Goal: Task Accomplishment & Management: Use online tool/utility

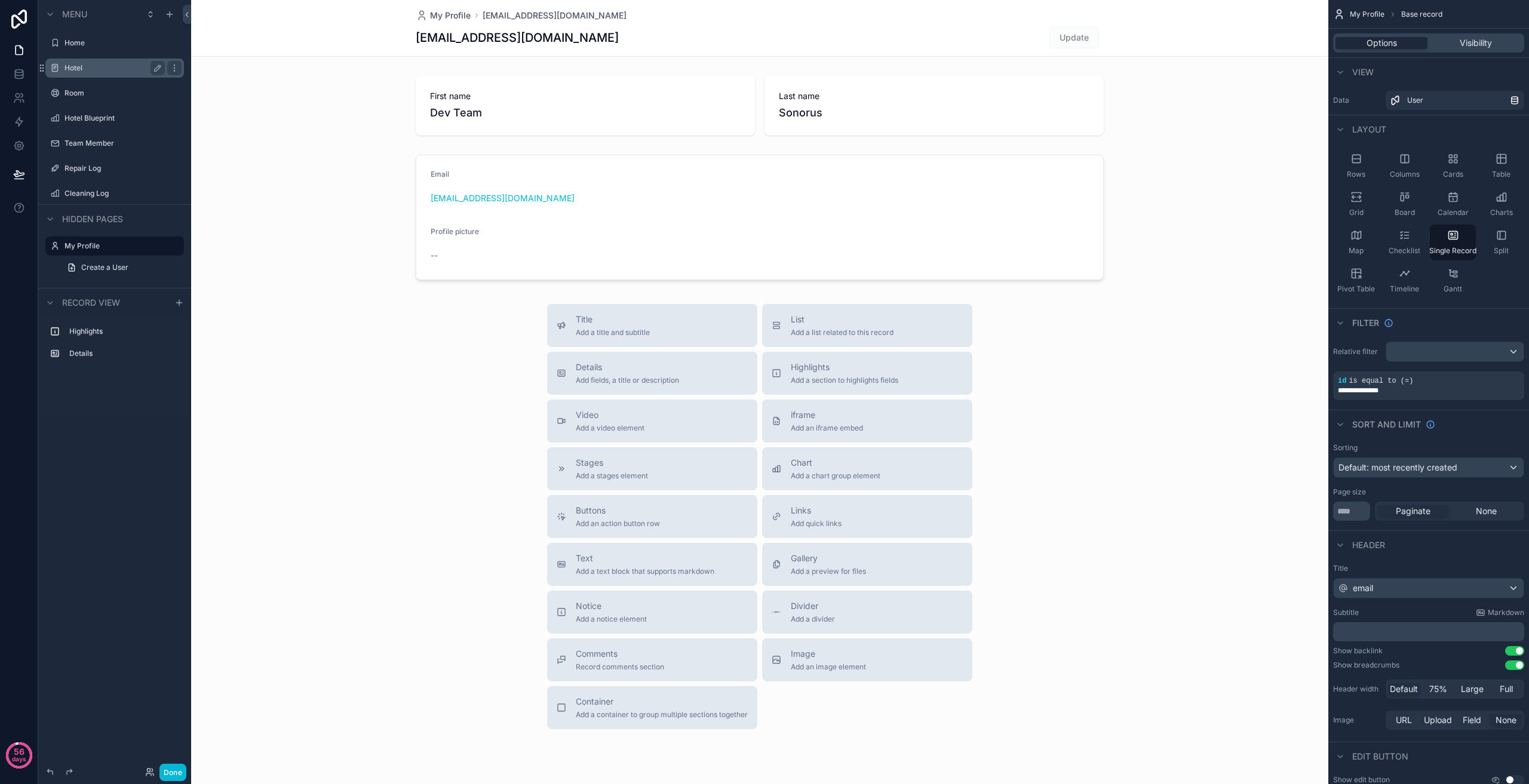
click at [101, 69] on label "Hotel" at bounding box center [112, 68] width 95 height 10
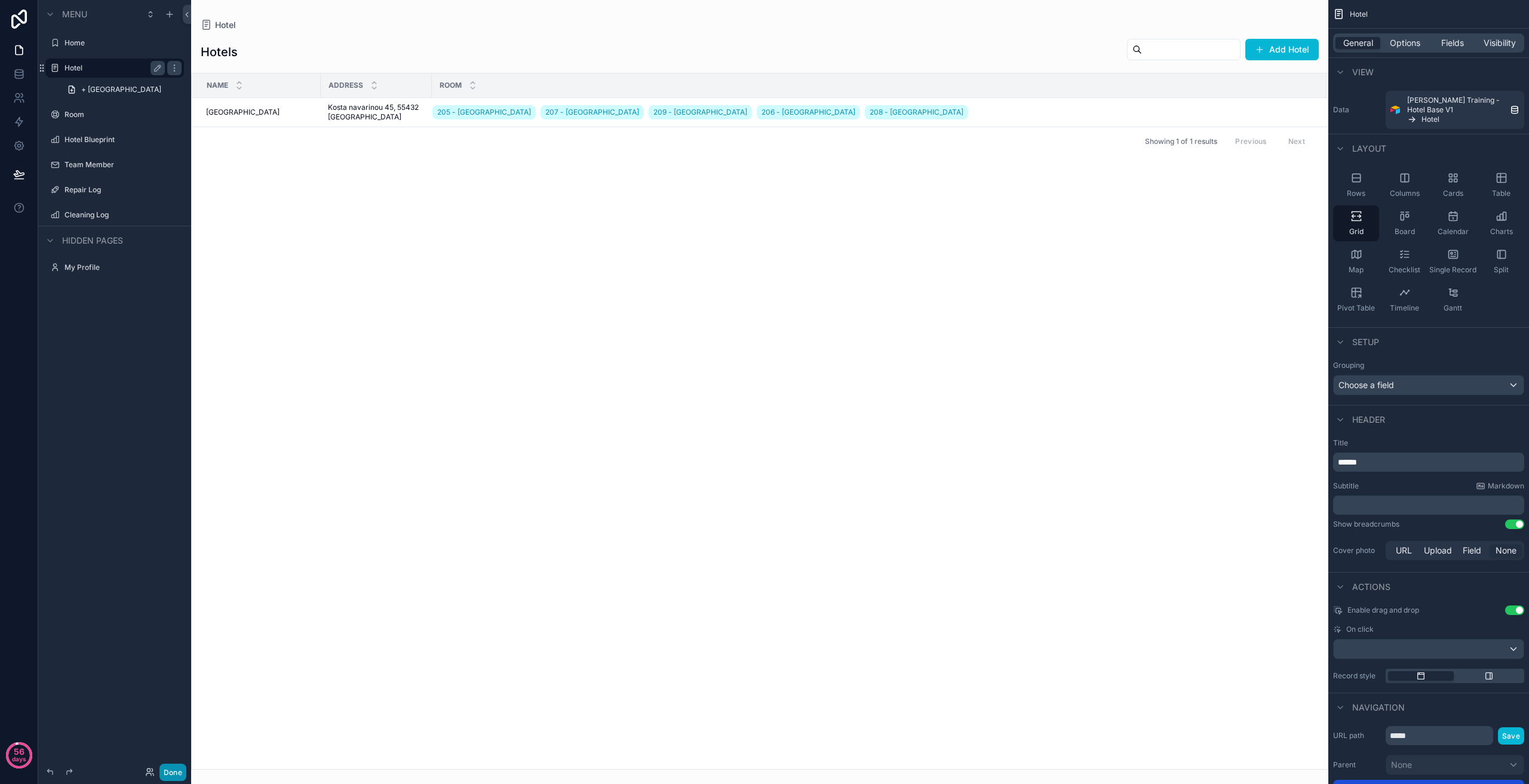
click at [167, 770] on button "Done" at bounding box center [173, 772] width 27 height 17
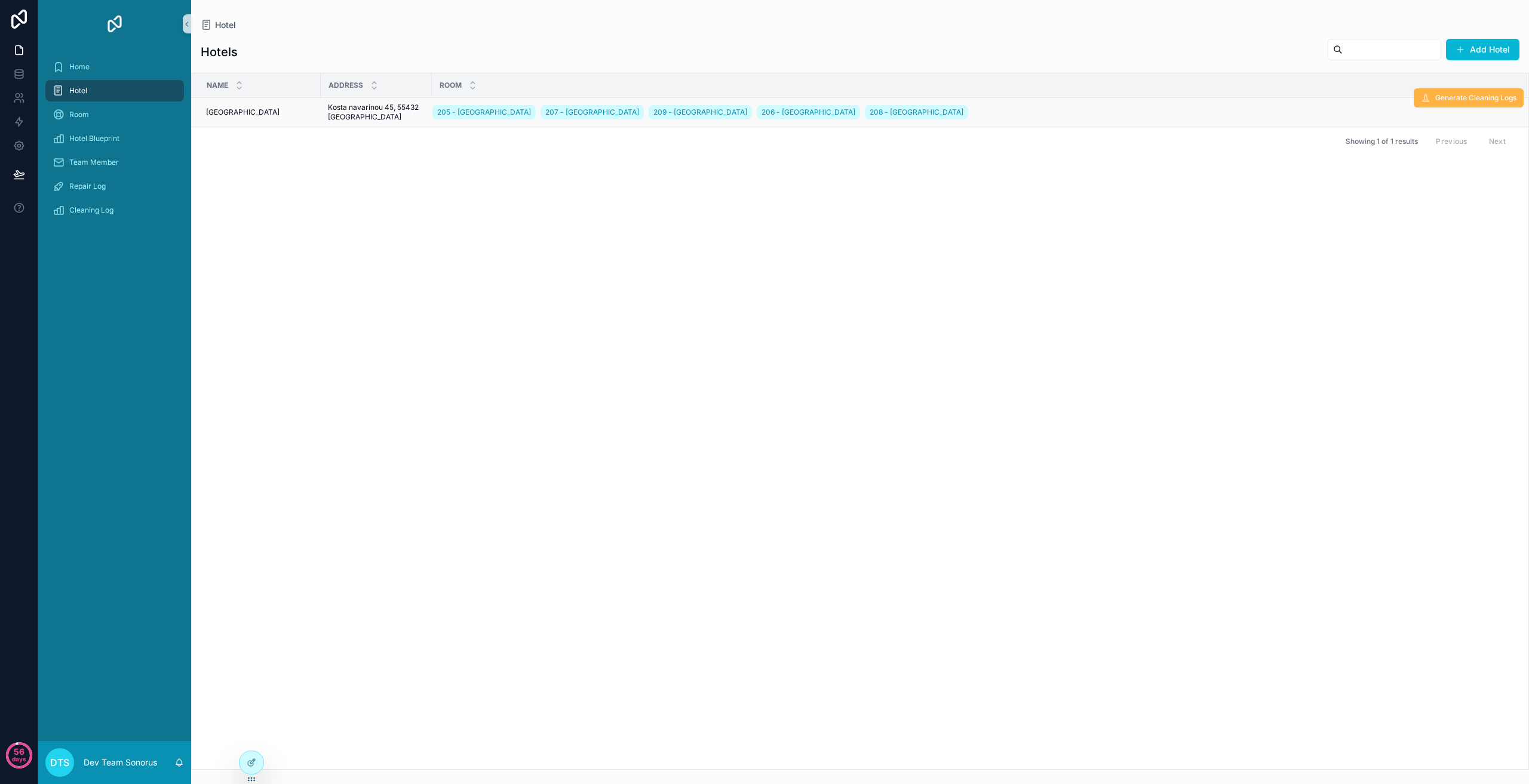
click at [1442, 98] on span "Generate Cleaning Logs" at bounding box center [1476, 98] width 81 height 10
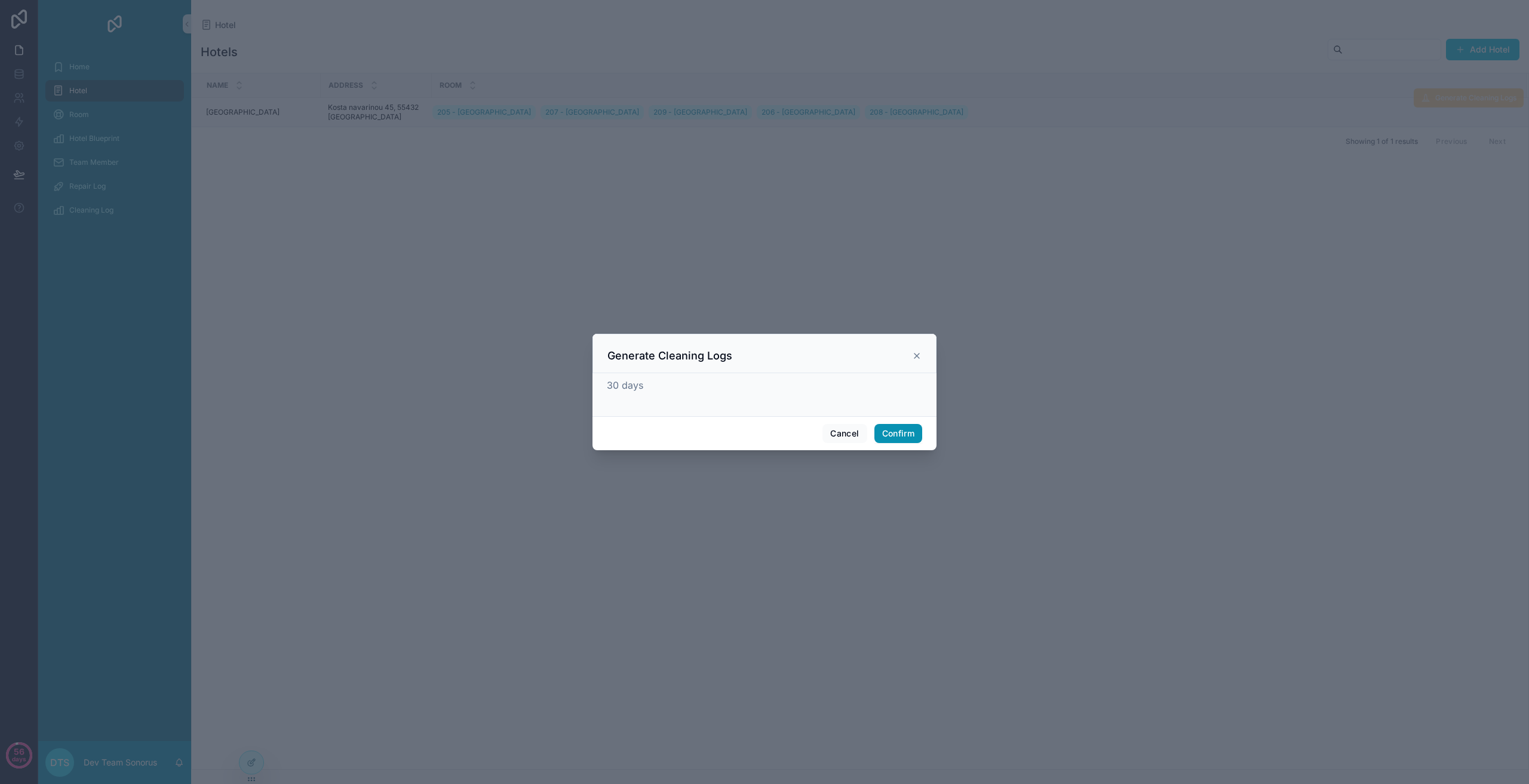
click at [899, 431] on button "Confirm" at bounding box center [899, 433] width 48 height 19
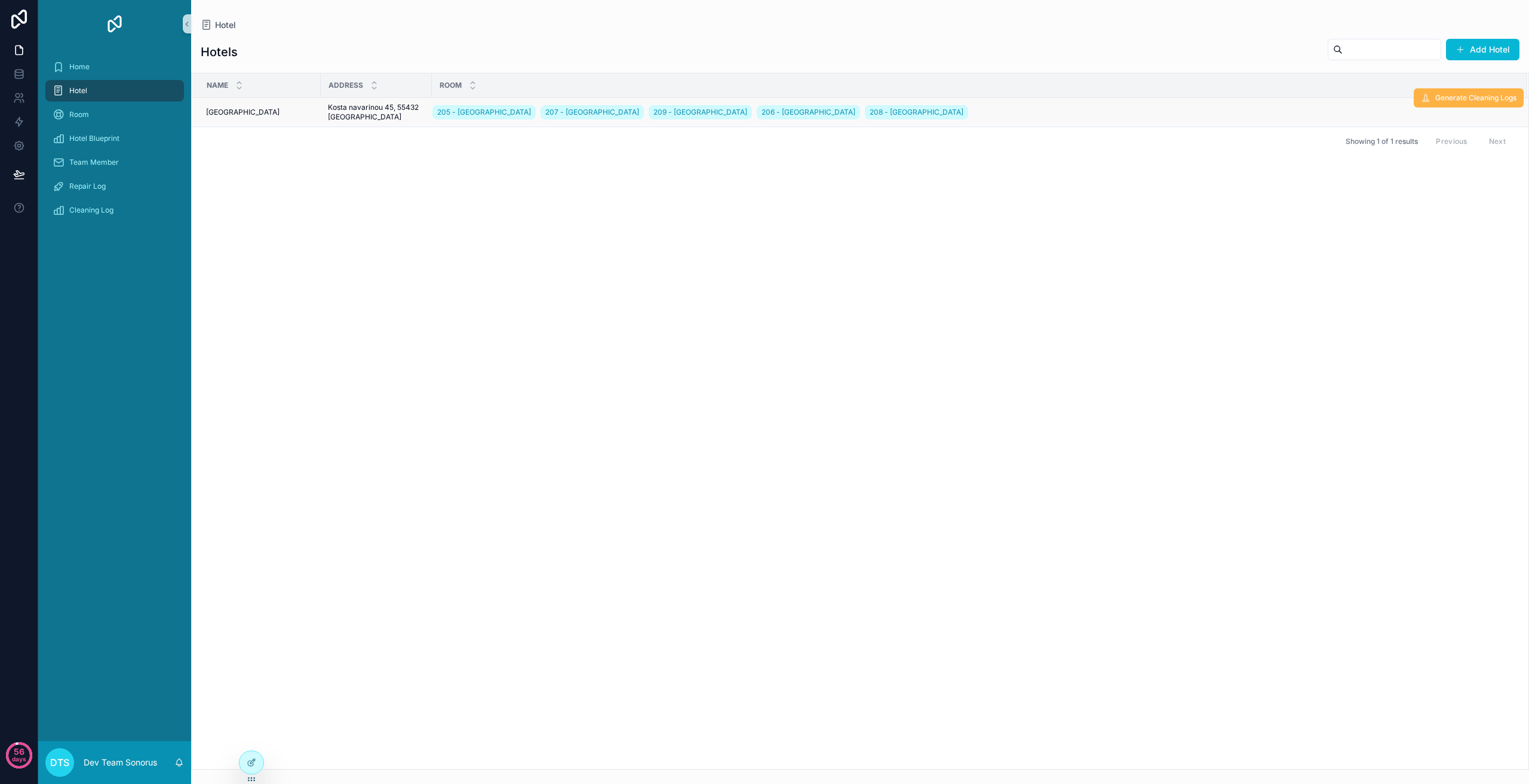
click at [1478, 100] on span "Generate Cleaning Logs" at bounding box center [1476, 98] width 81 height 10
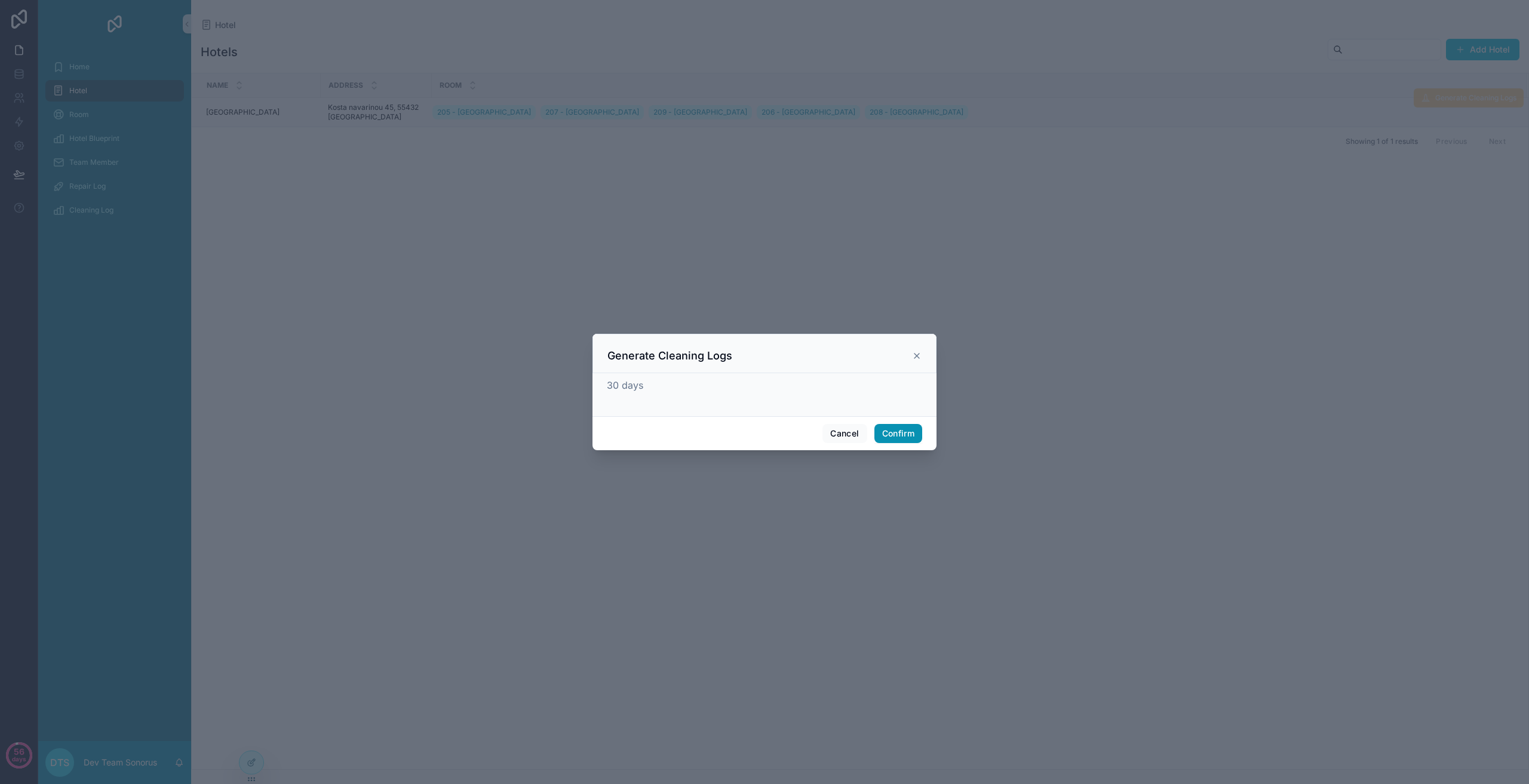
click at [909, 434] on button "Confirm" at bounding box center [899, 433] width 48 height 19
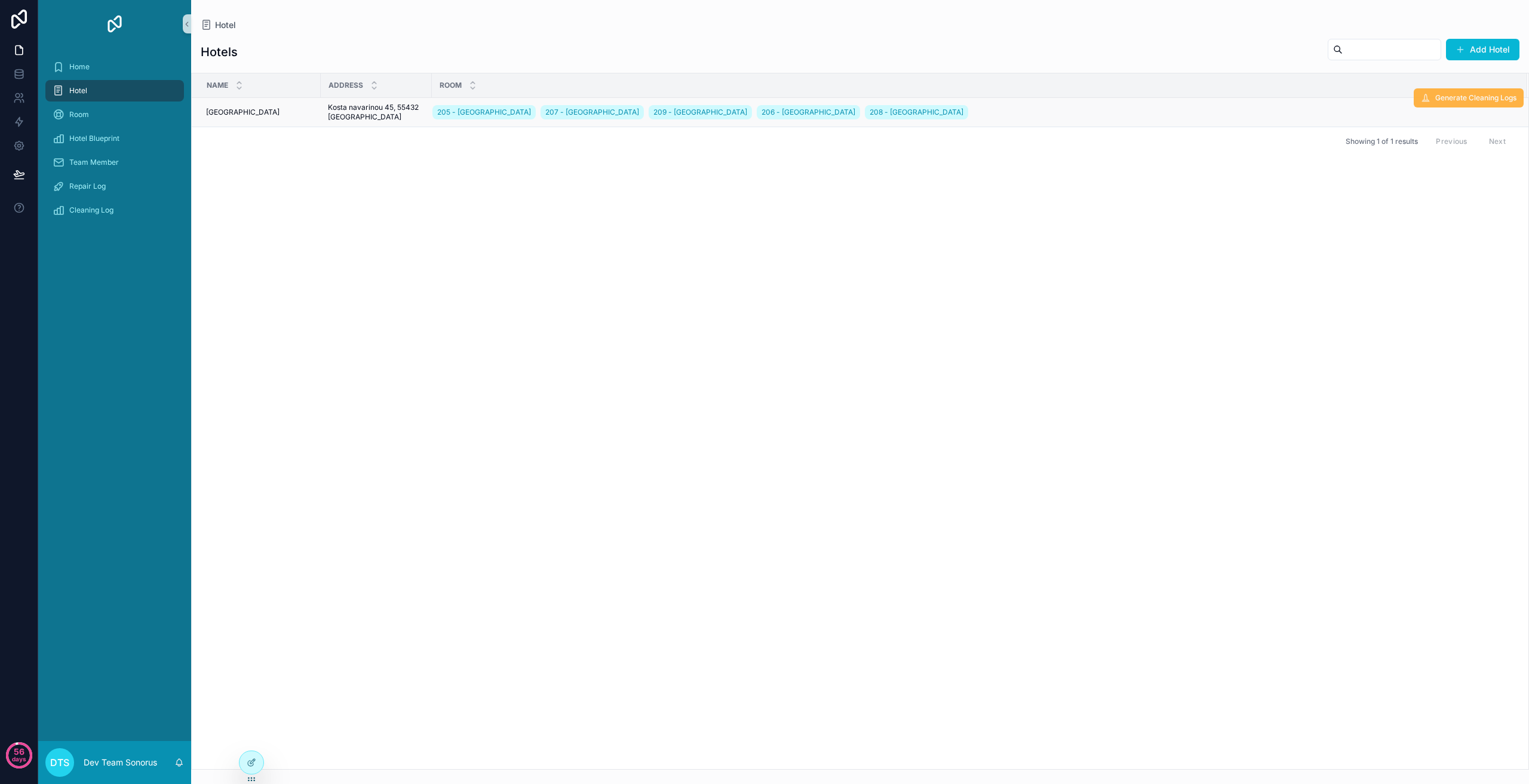
click at [1452, 104] on button "Generate Cleaning Logs" at bounding box center [1469, 97] width 110 height 19
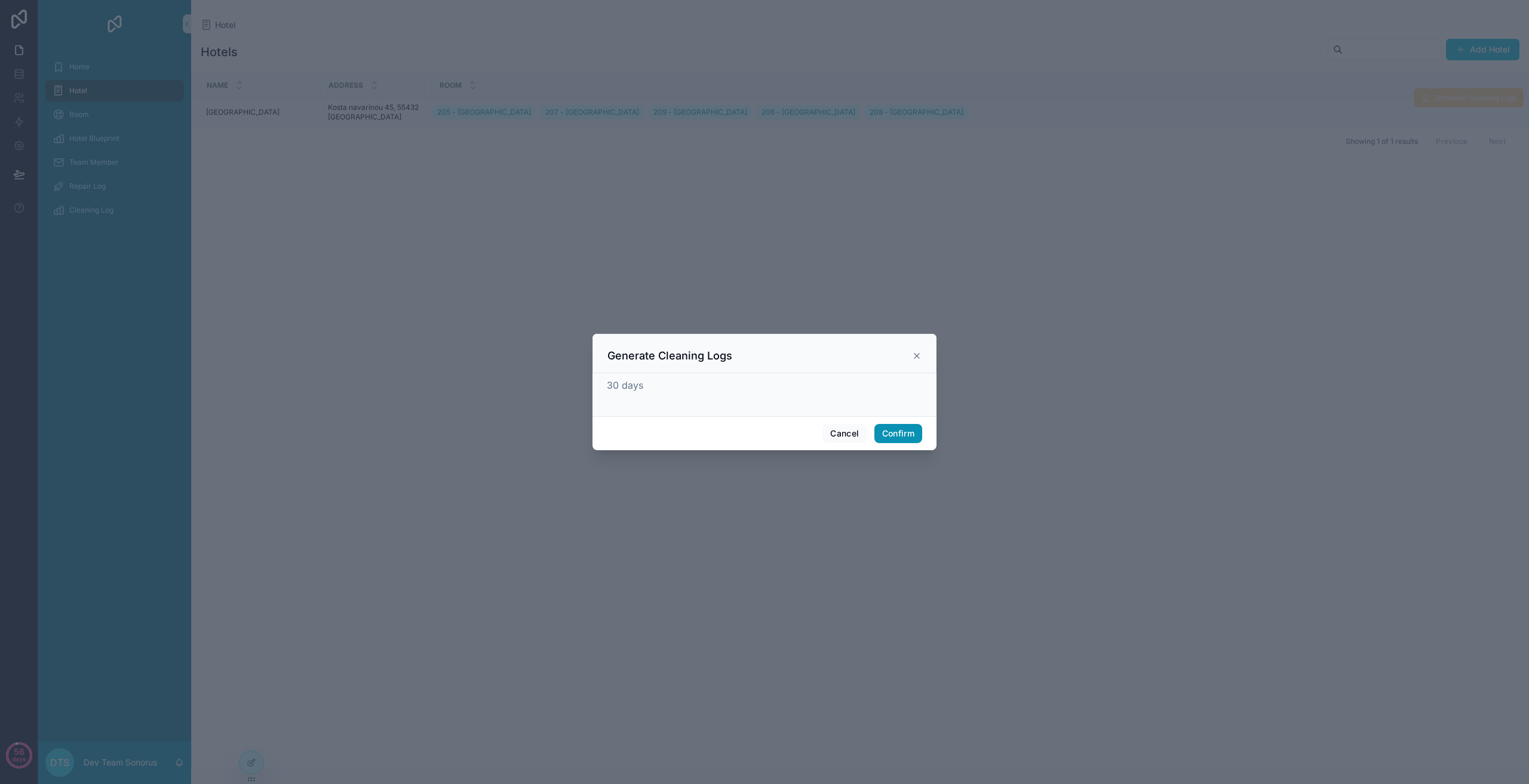
click at [907, 438] on button "Confirm" at bounding box center [899, 433] width 48 height 19
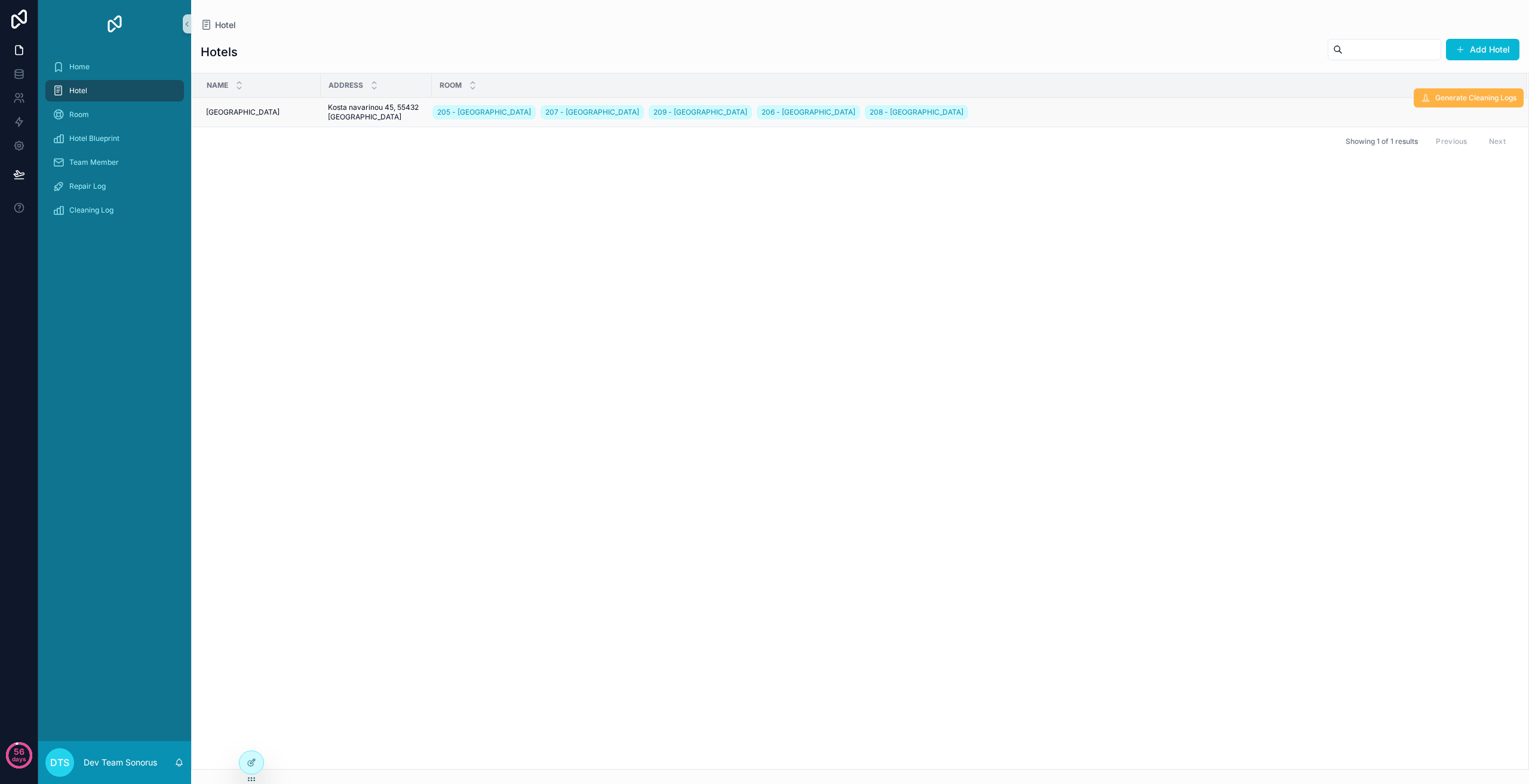
click at [1468, 97] on span "Generate Cleaning Logs" at bounding box center [1476, 98] width 81 height 10
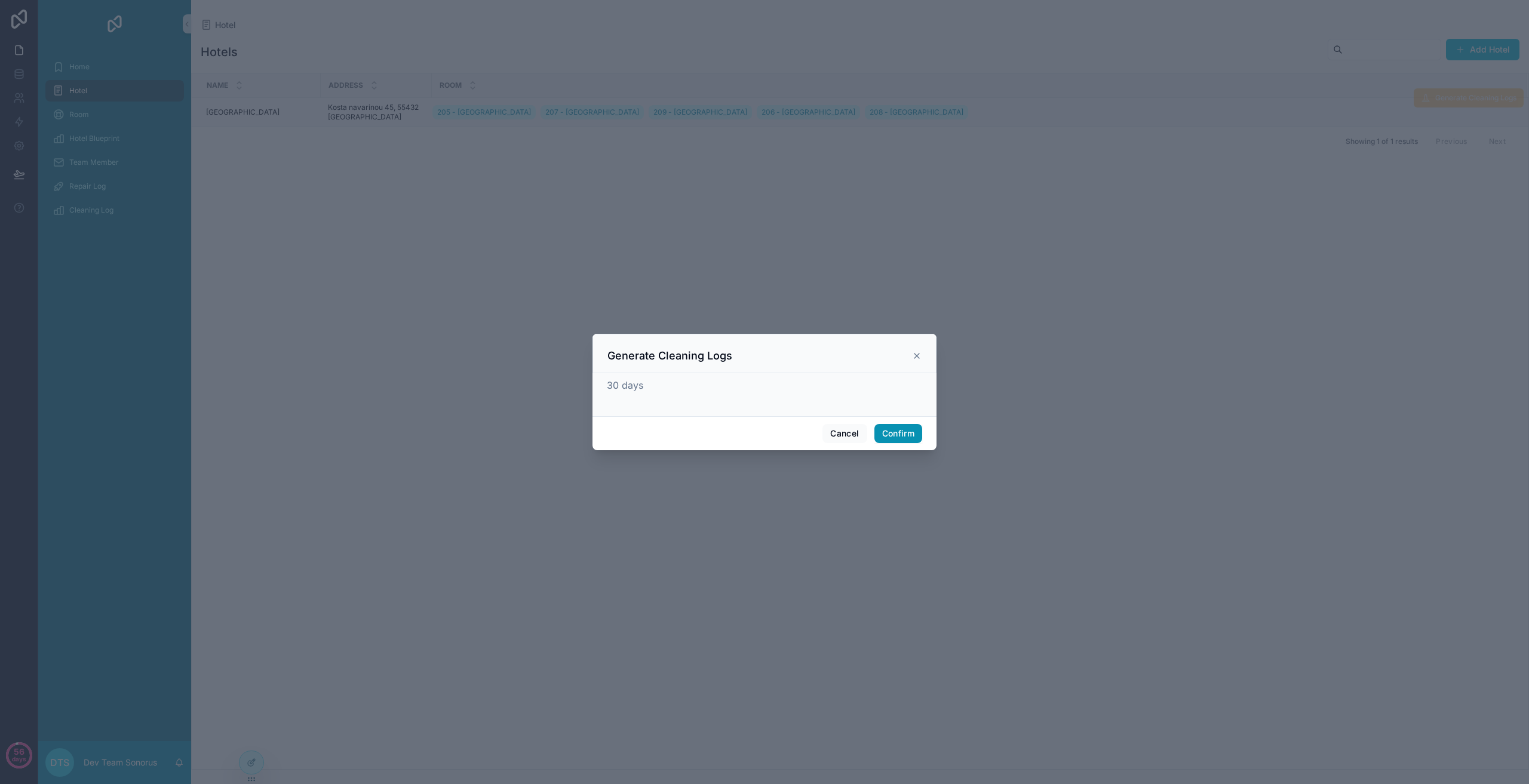
click at [902, 436] on button "Confirm" at bounding box center [899, 433] width 48 height 19
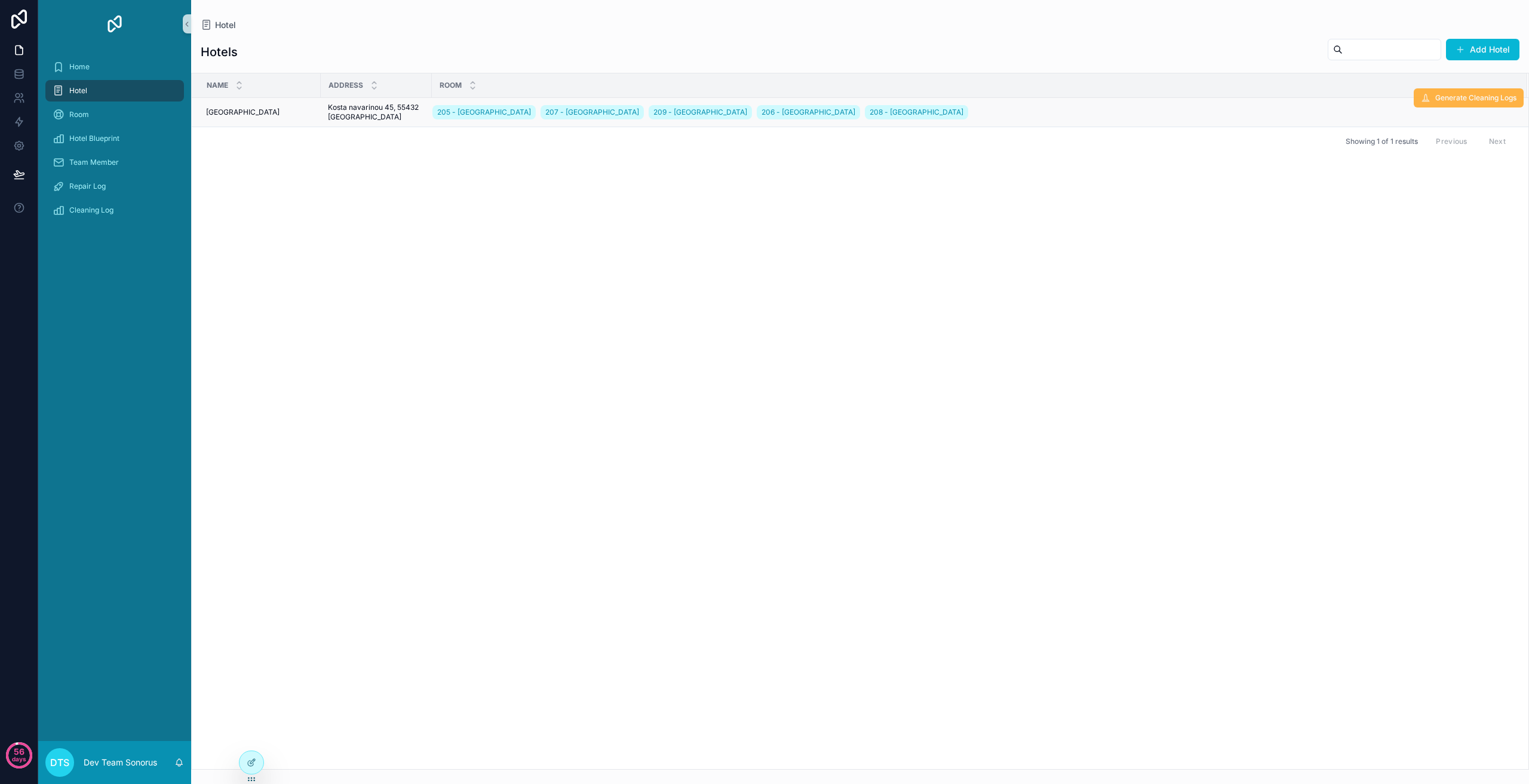
click at [1447, 101] on span "Generate Cleaning Logs" at bounding box center [1476, 98] width 81 height 10
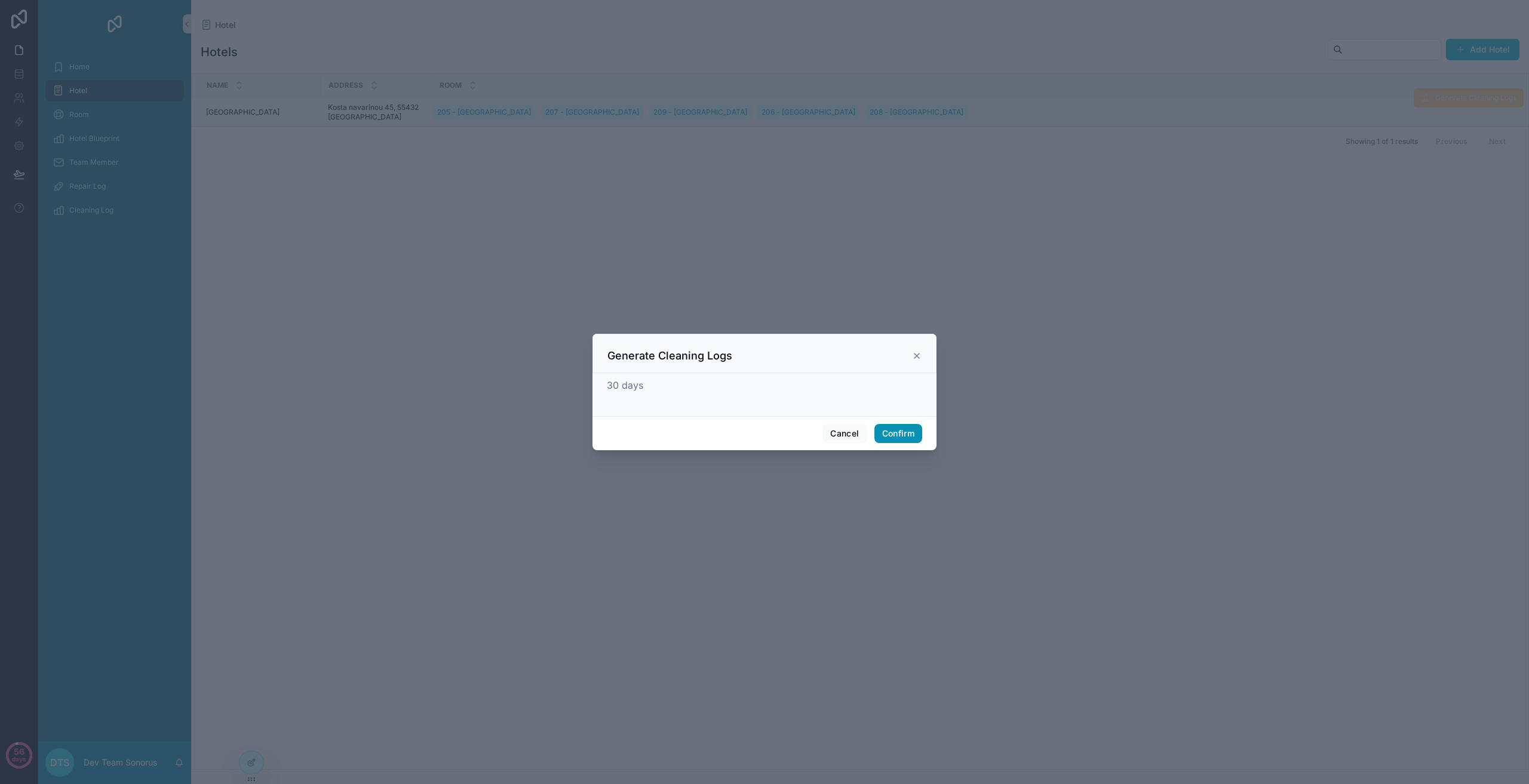
click at [893, 437] on button "Confirm" at bounding box center [899, 433] width 48 height 19
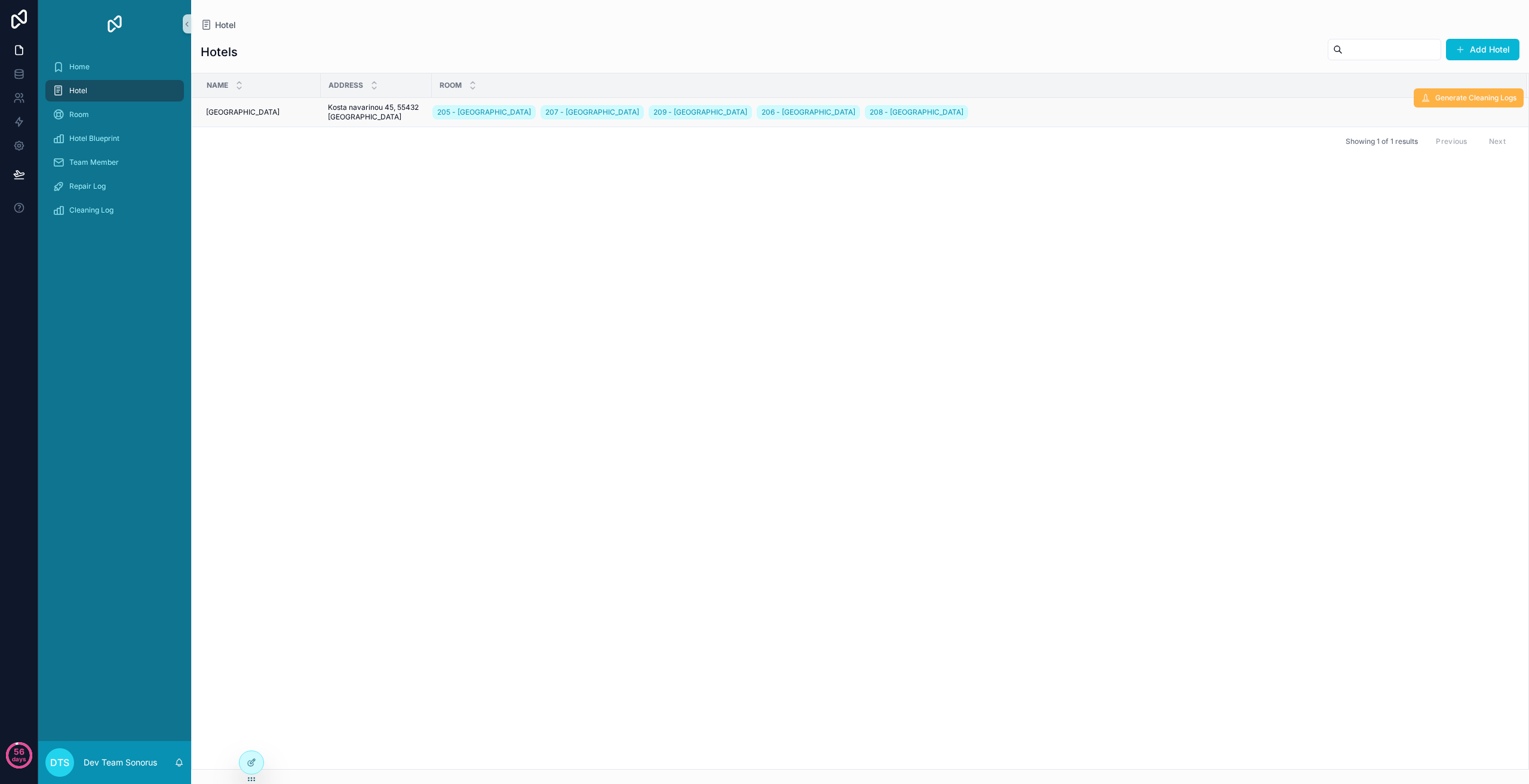
click at [1465, 98] on span "Generate Cleaning Logs" at bounding box center [1476, 98] width 81 height 10
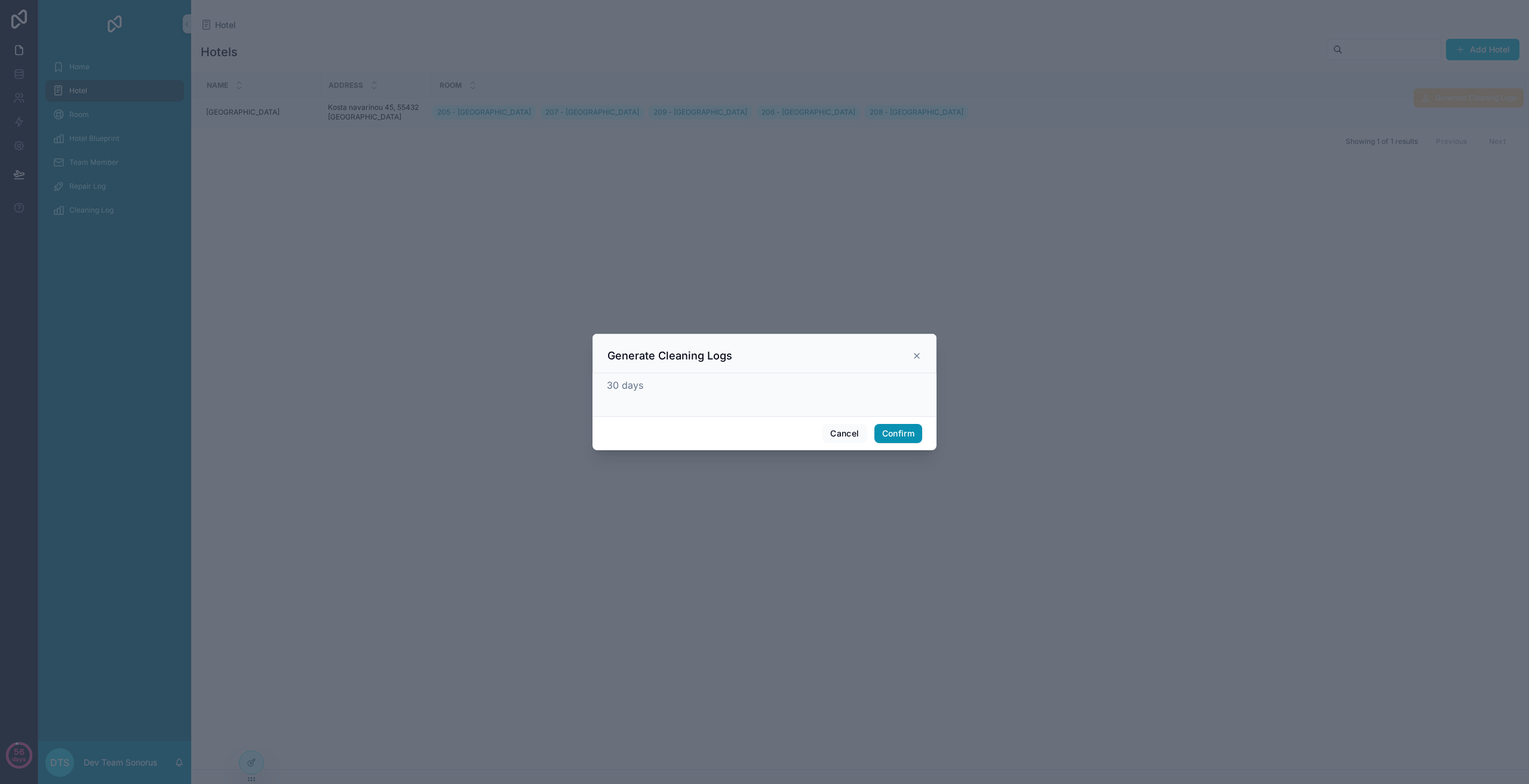
drag, startPoint x: 902, startPoint y: 422, endPoint x: 894, endPoint y: 432, distance: 12.8
click at [900, 425] on div "Cancel Confirm" at bounding box center [764, 433] width 344 height 34
click at [894, 432] on button "Confirm" at bounding box center [899, 433] width 48 height 19
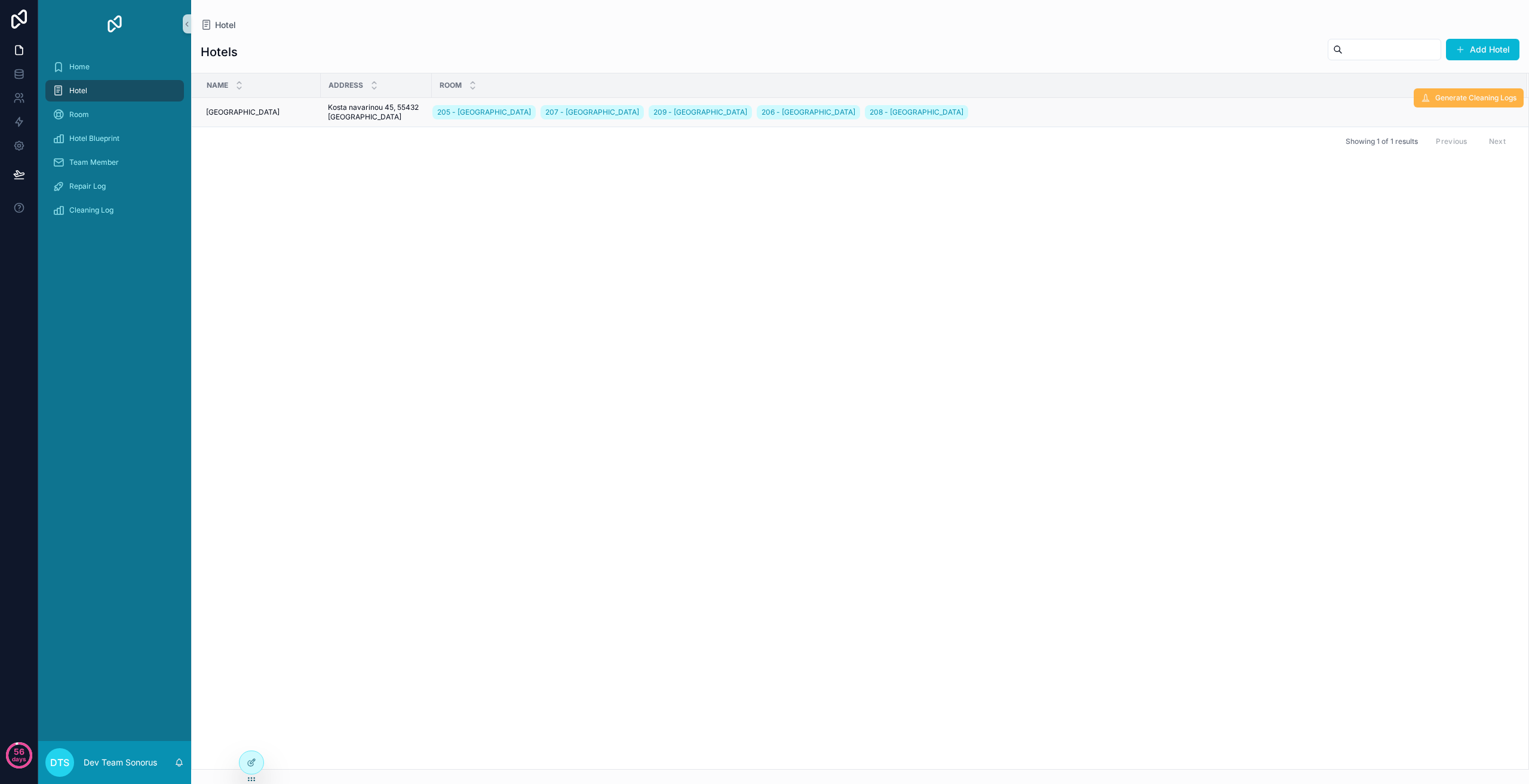
click at [1477, 103] on button "Generate Cleaning Logs" at bounding box center [1469, 97] width 110 height 19
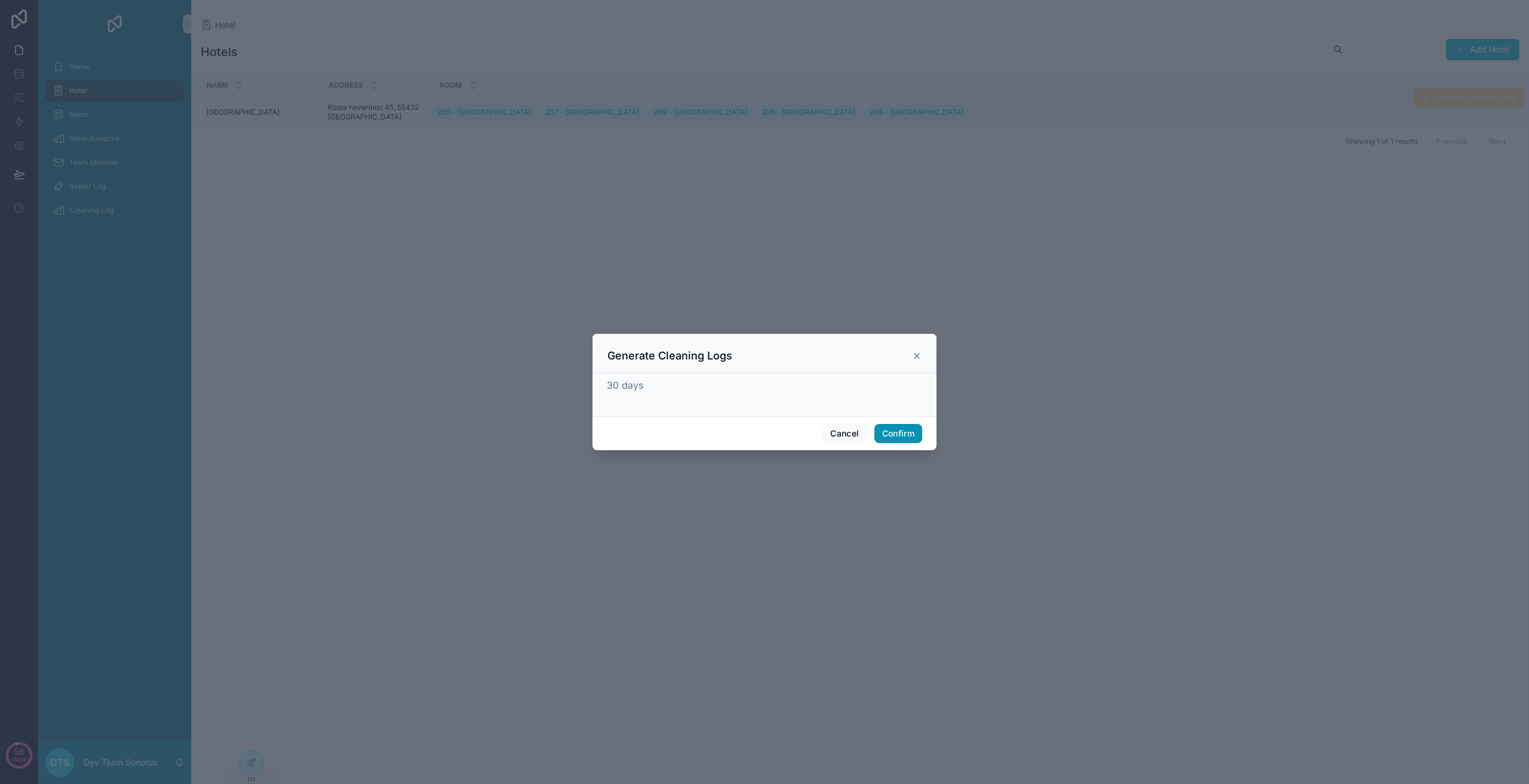
click at [885, 425] on button "Confirm" at bounding box center [899, 433] width 48 height 19
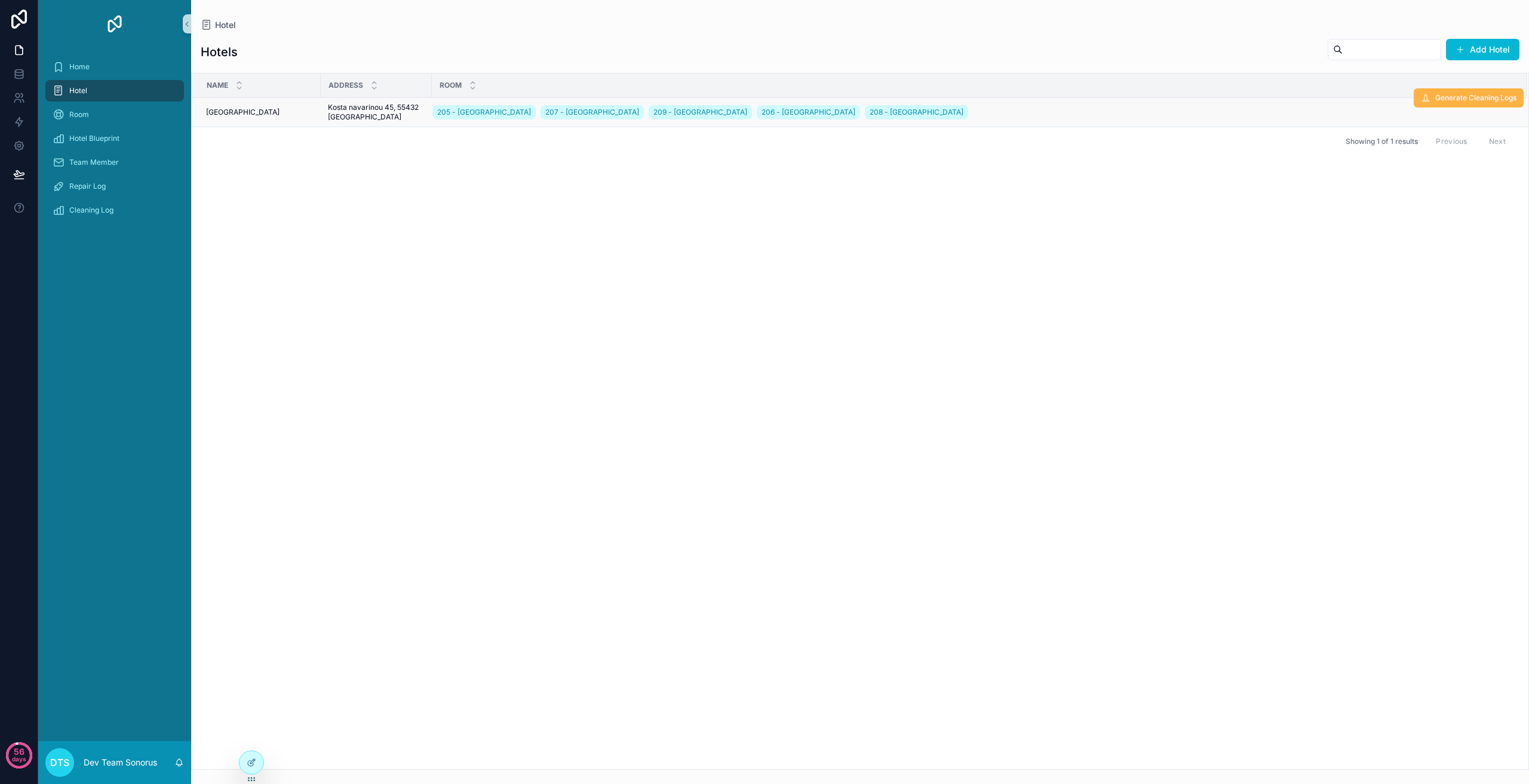
click at [1467, 99] on span "Generate Cleaning Logs" at bounding box center [1476, 98] width 81 height 10
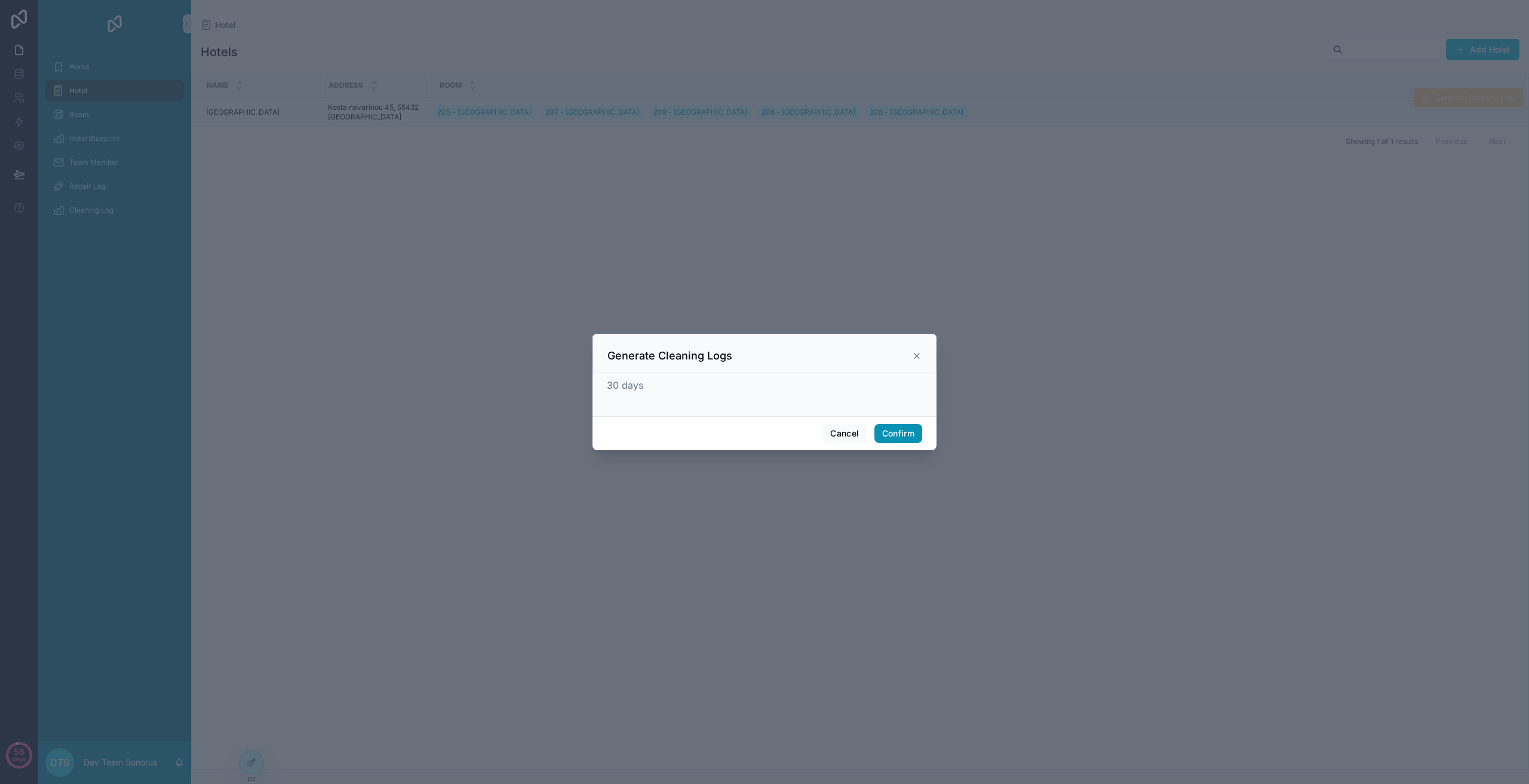
click at [902, 434] on button "Confirm" at bounding box center [899, 433] width 48 height 19
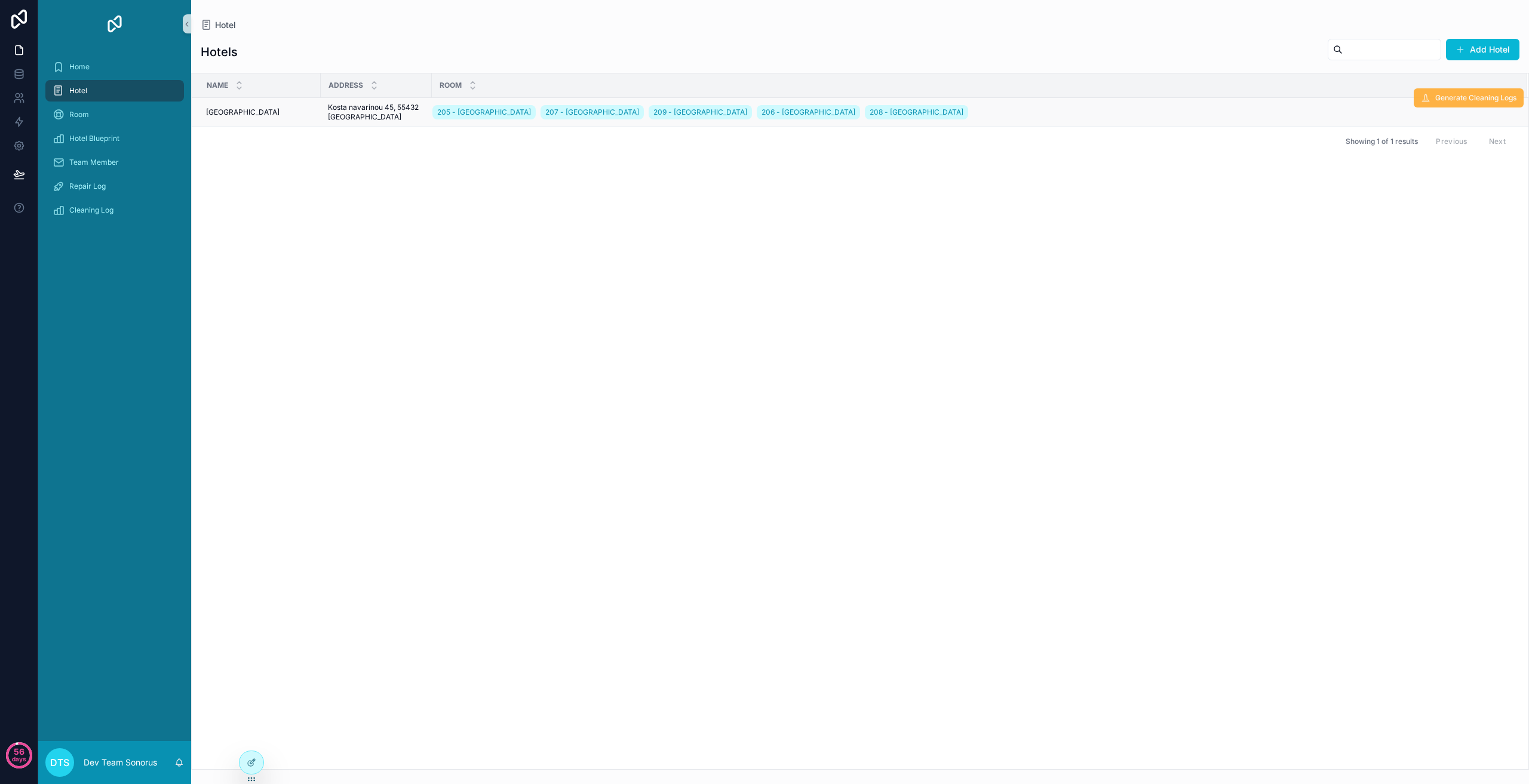
click at [1462, 100] on span "Generate Cleaning Logs" at bounding box center [1476, 98] width 81 height 10
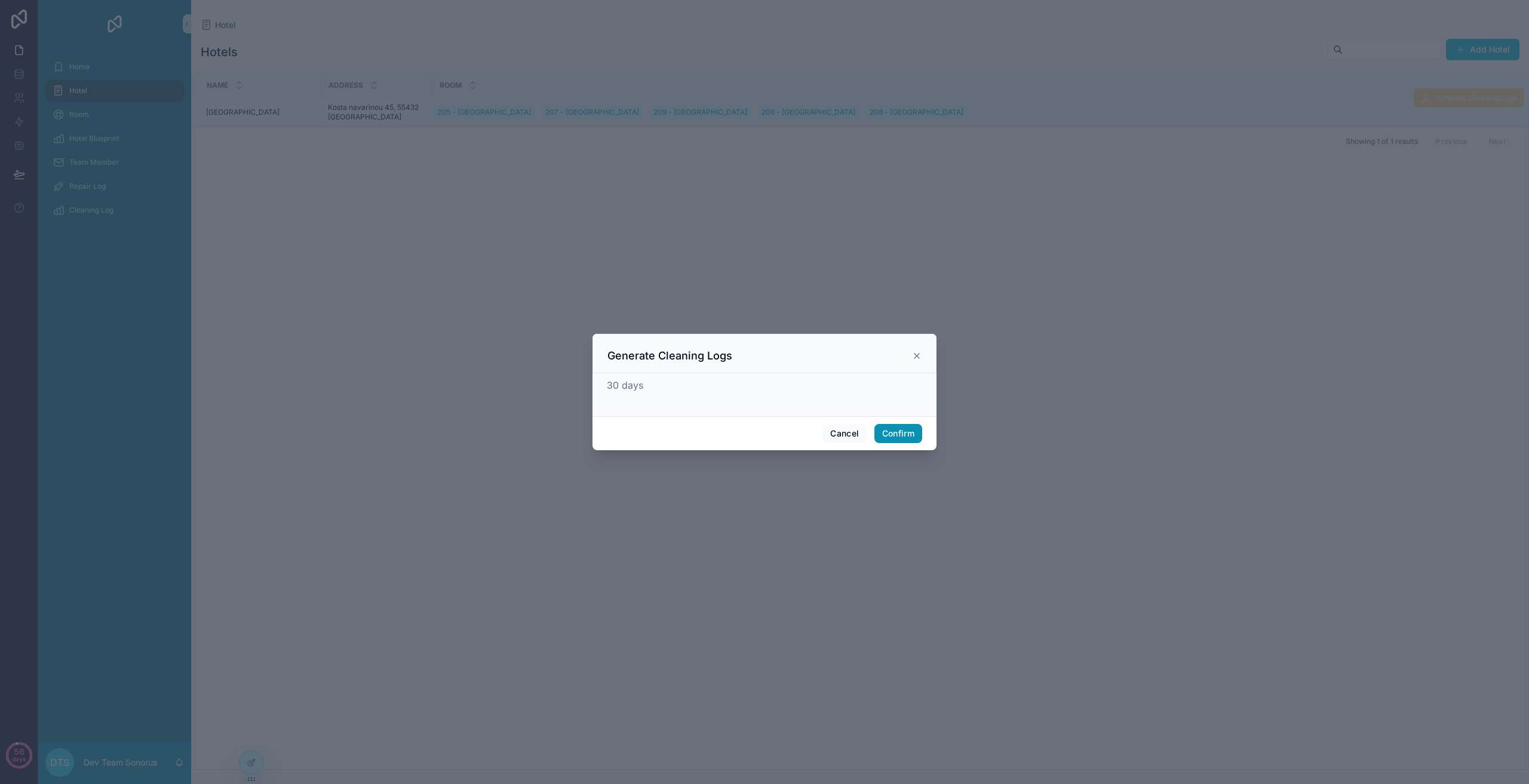
click at [897, 428] on button "Confirm" at bounding box center [899, 433] width 48 height 19
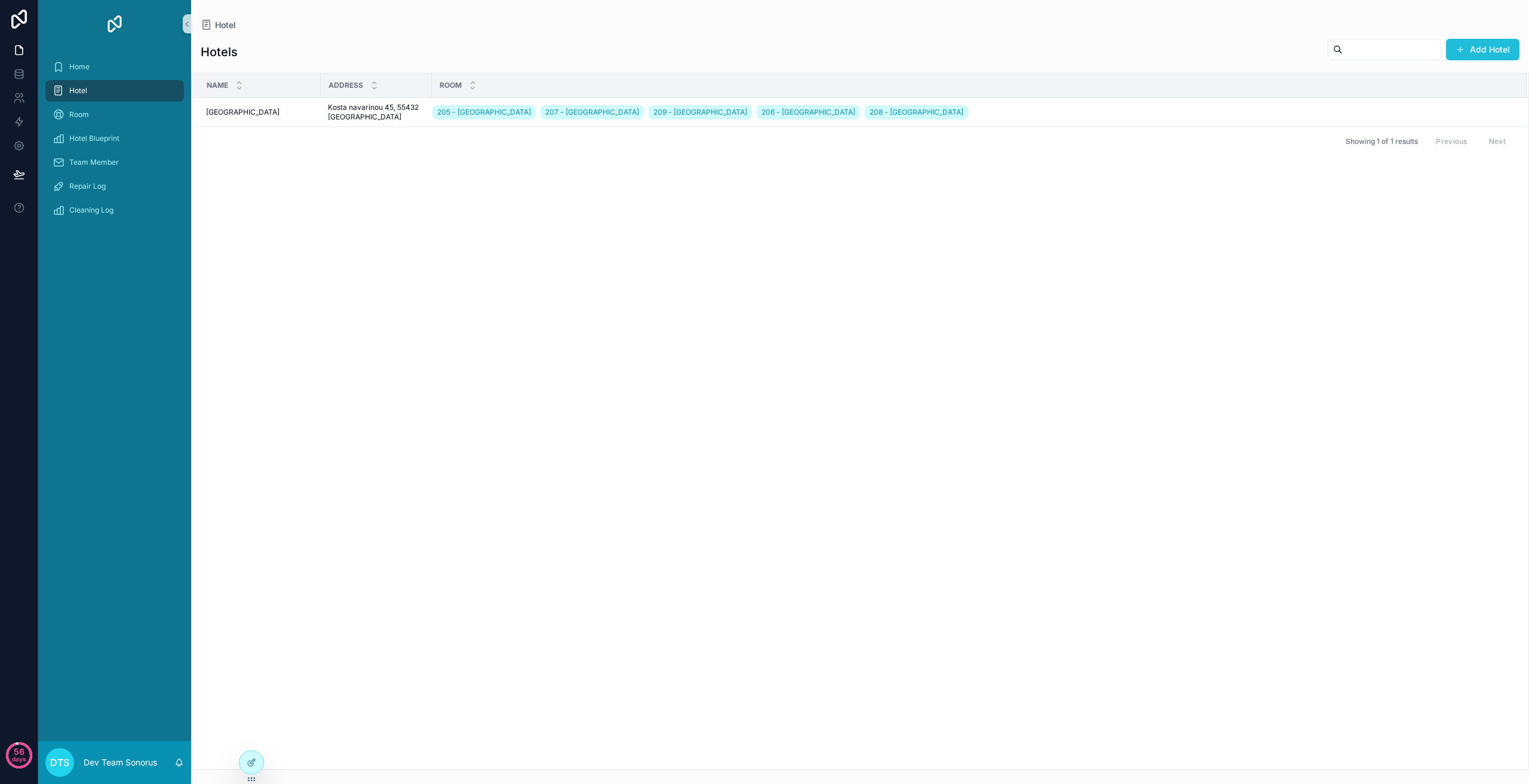
click at [1480, 54] on button "Add Hotel" at bounding box center [1482, 49] width 73 height 21
click at [1473, 101] on span "Generate Cleaning Logs" at bounding box center [1476, 98] width 81 height 10
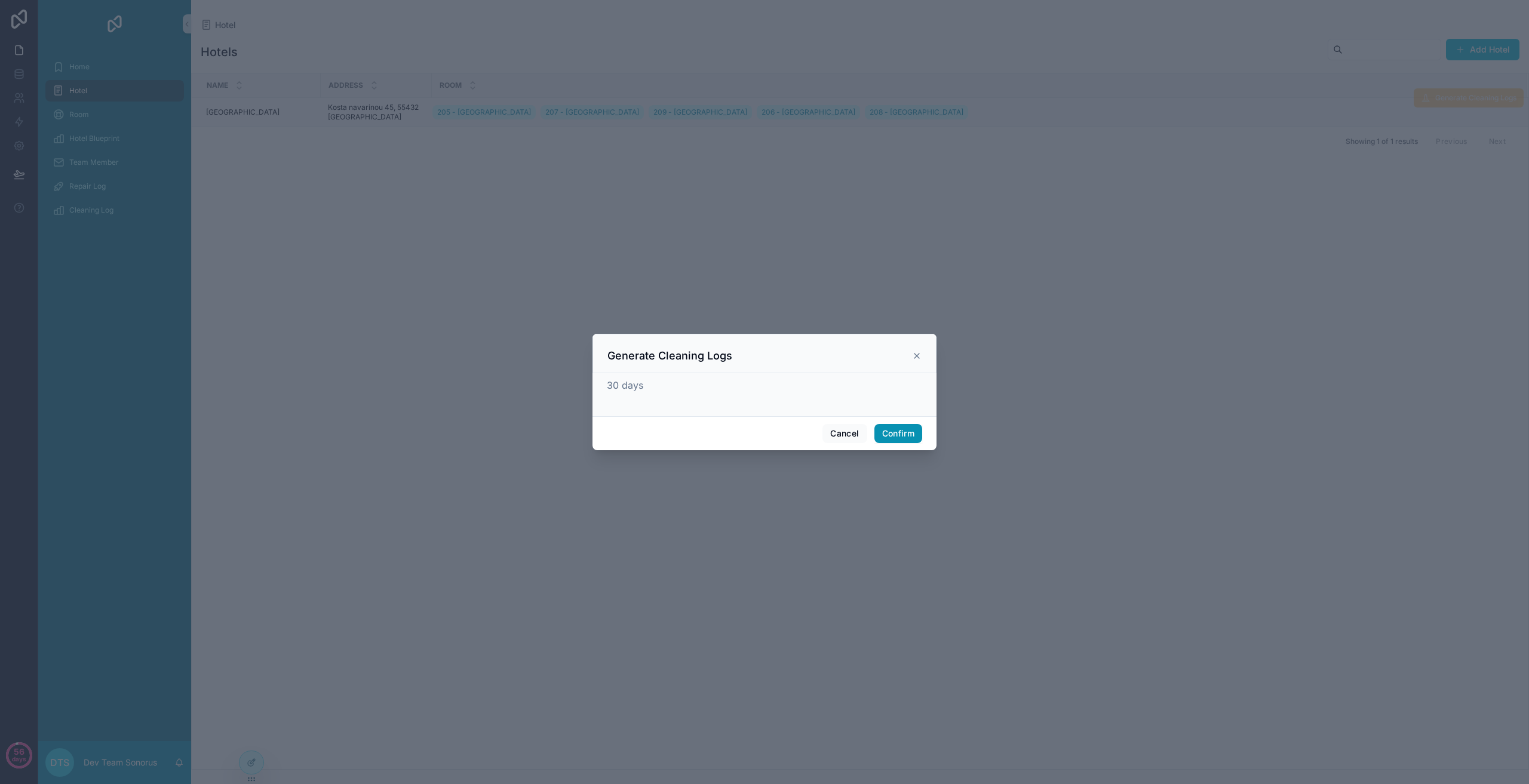
click at [902, 430] on button "Confirm" at bounding box center [899, 433] width 48 height 19
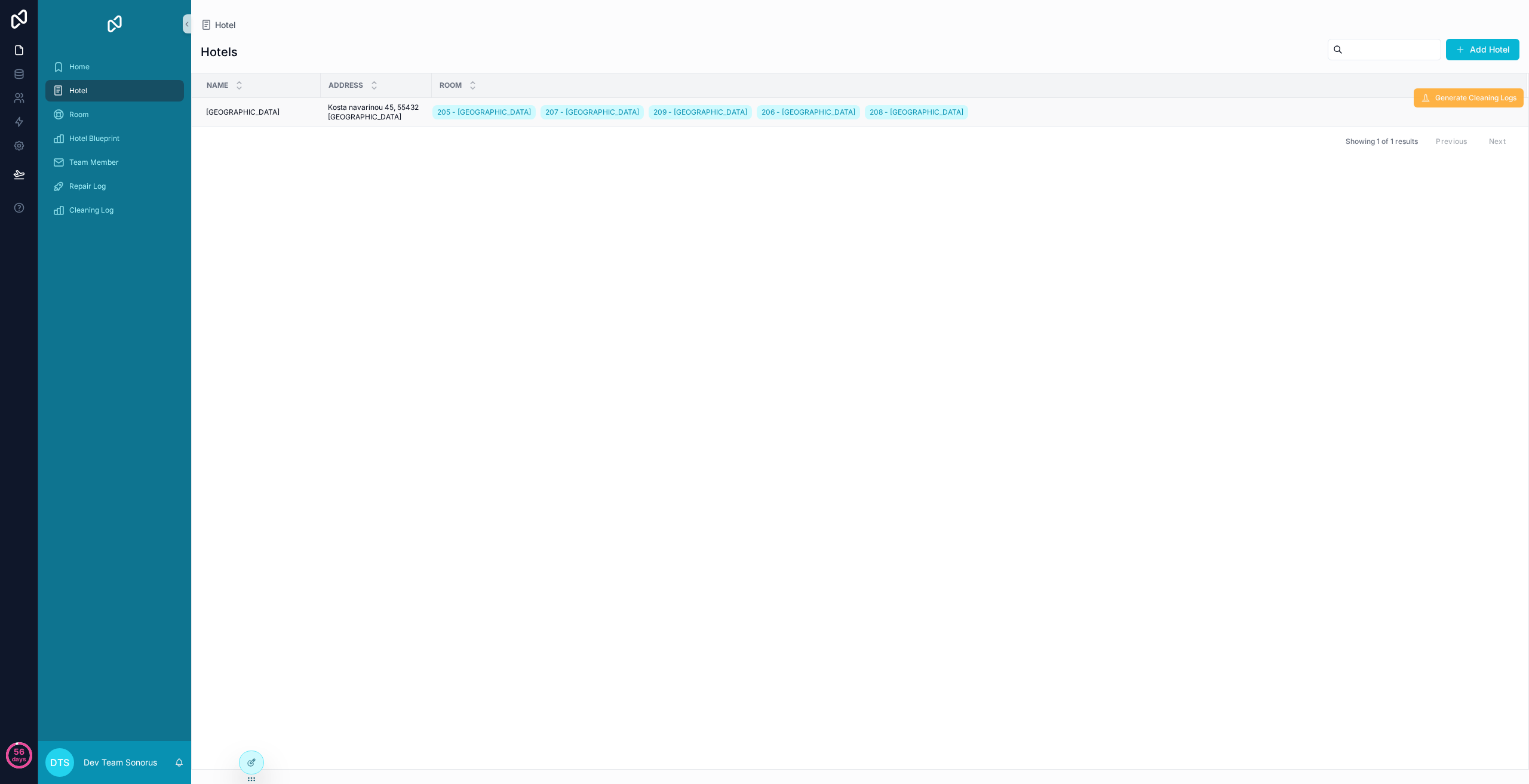
click at [1435, 101] on span "Generate Cleaning Logs" at bounding box center [1476, 98] width 81 height 10
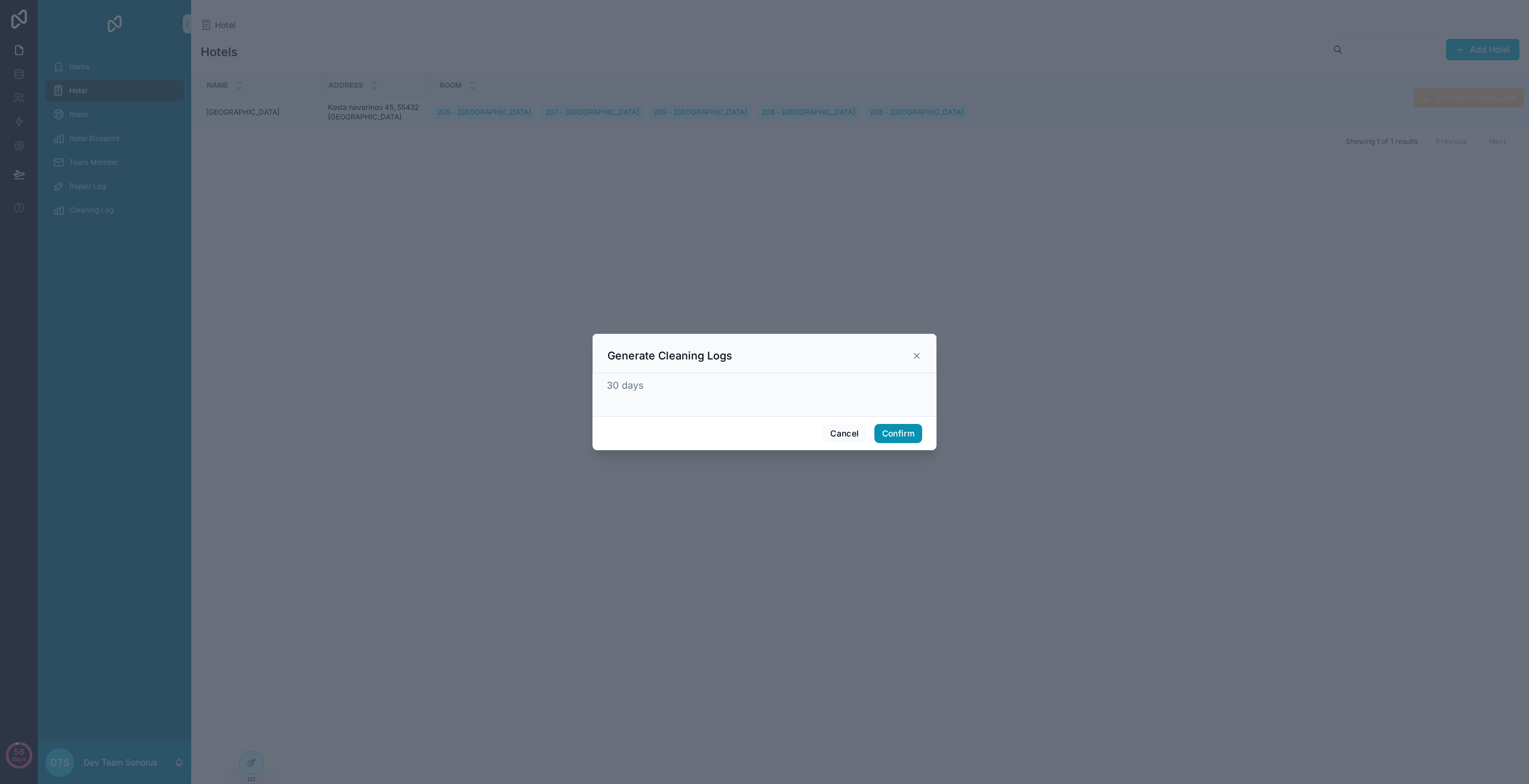
click at [888, 434] on button "Confirm" at bounding box center [899, 433] width 48 height 19
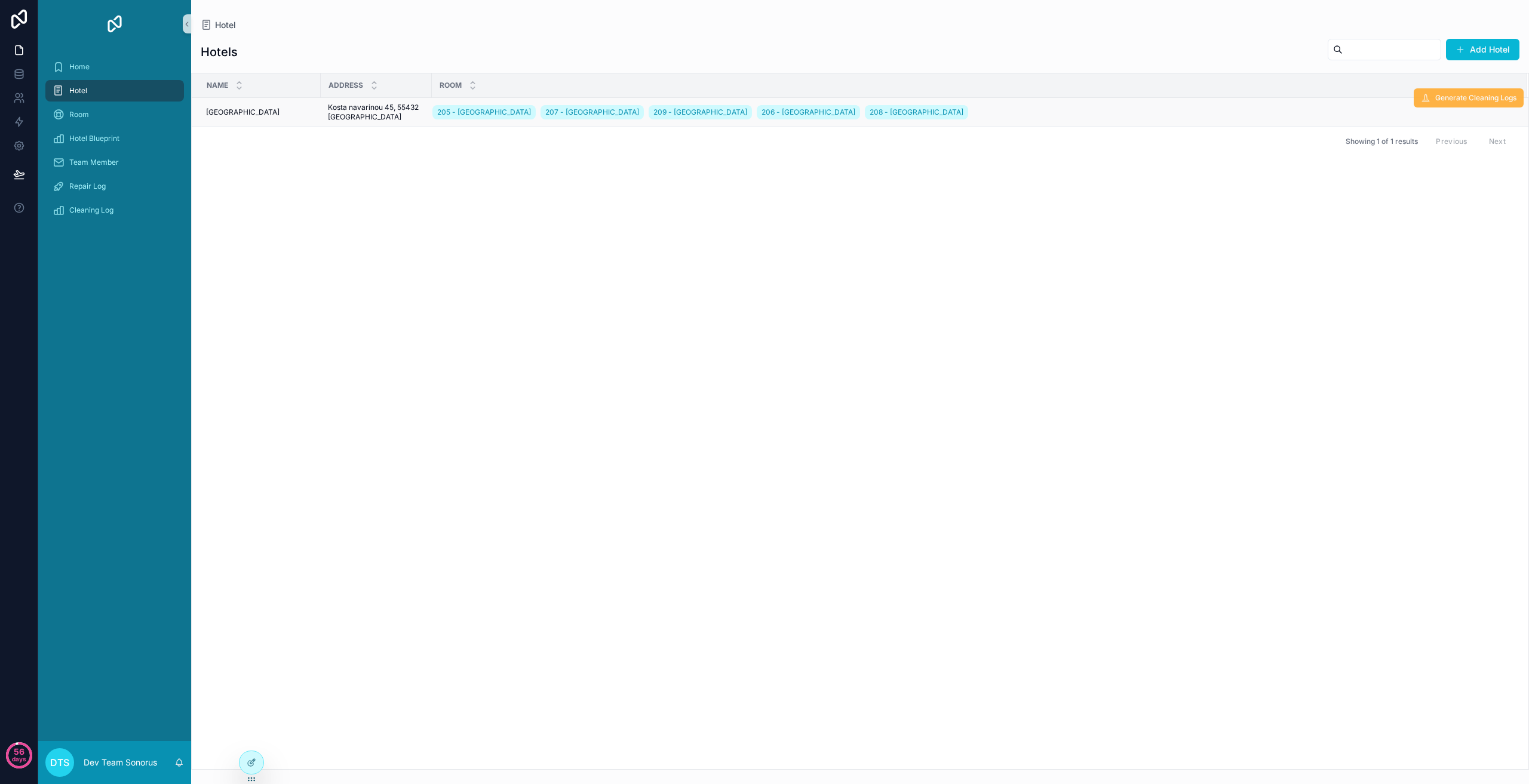
click at [1476, 101] on span "Generate Cleaning Logs" at bounding box center [1476, 98] width 81 height 10
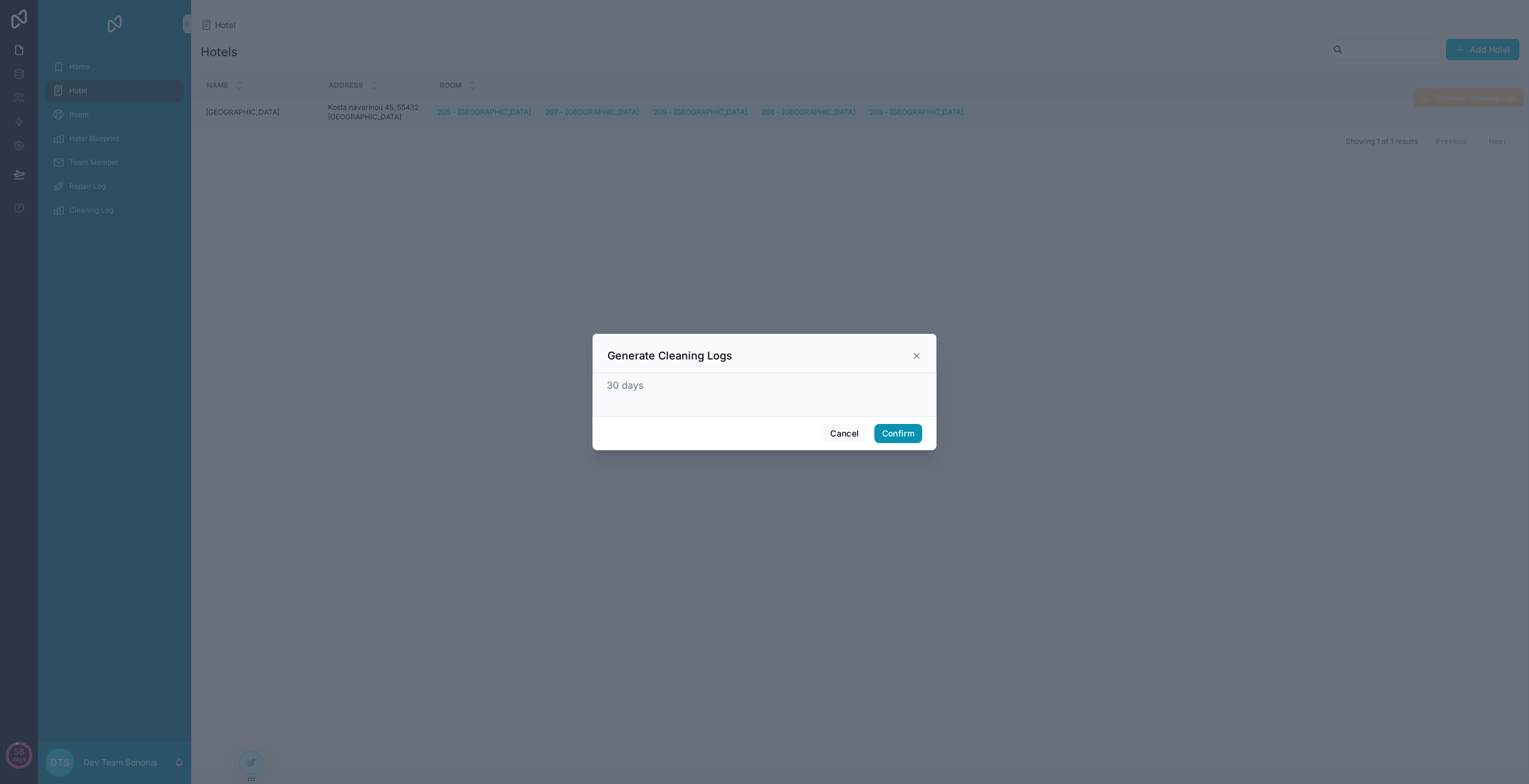
click at [899, 438] on button "Confirm" at bounding box center [899, 433] width 48 height 19
